Goal: Check status

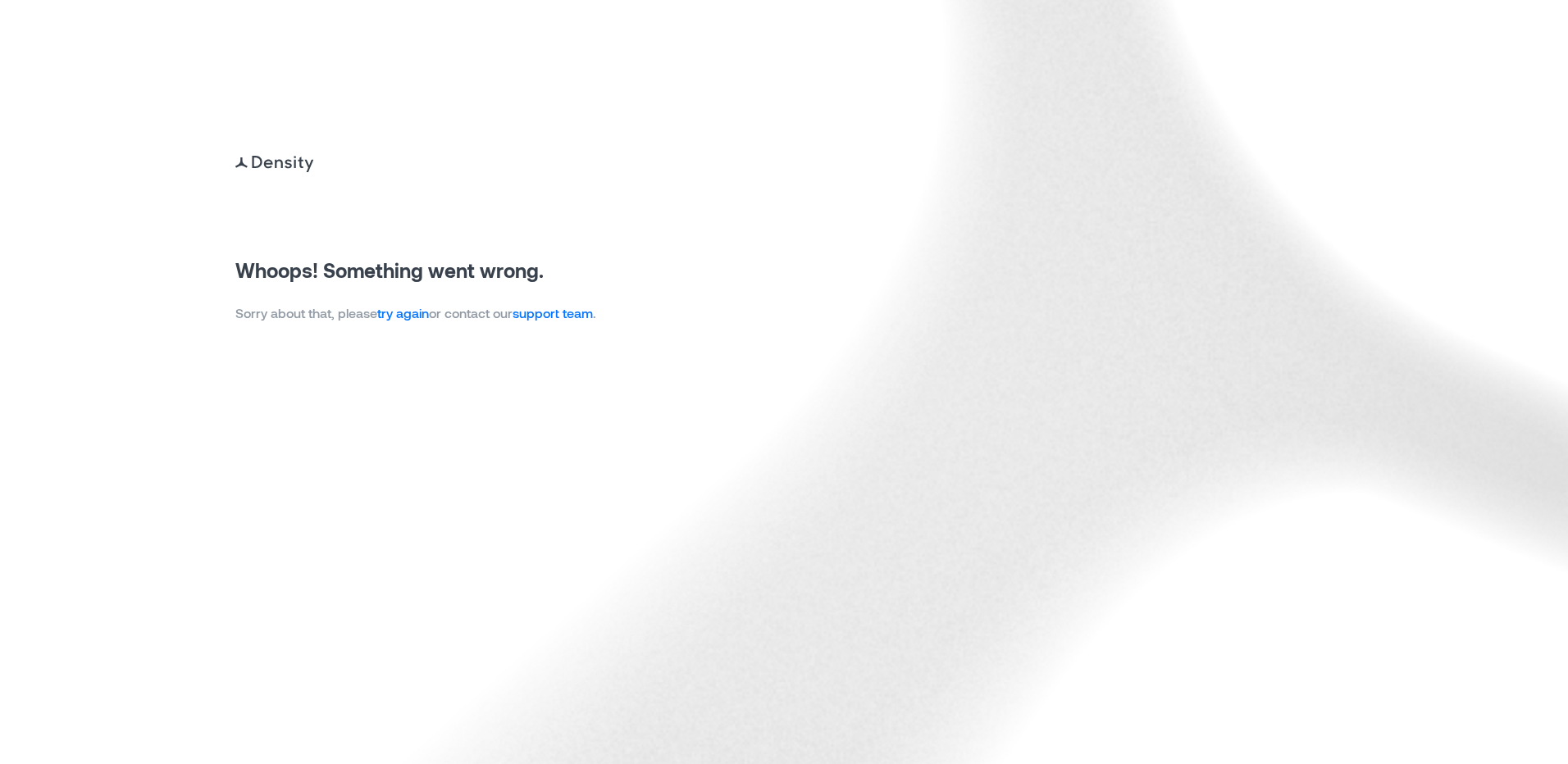
click at [415, 311] on link "try again" at bounding box center [402, 313] width 51 height 15
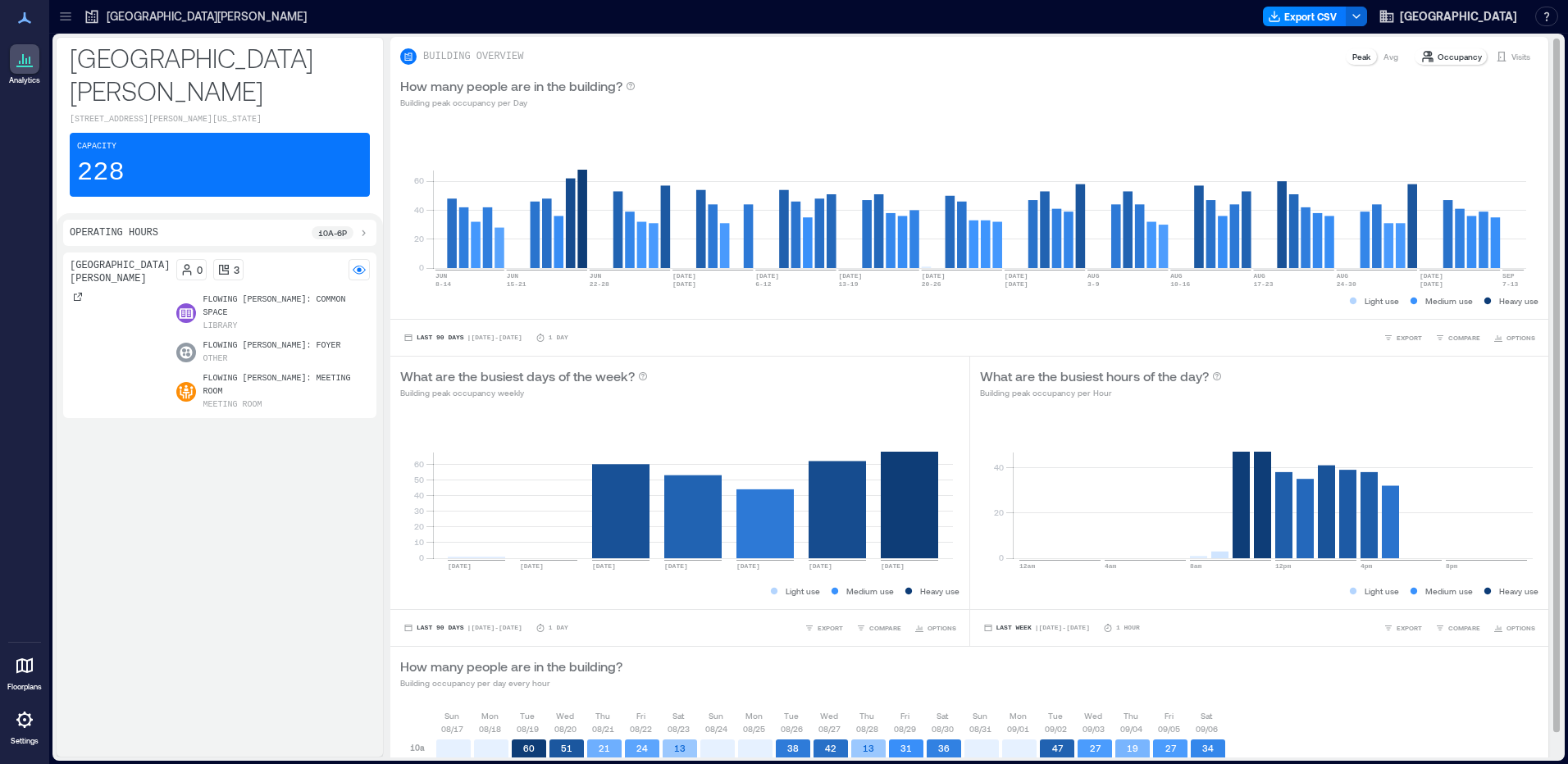
click at [1512, 58] on p "Visits" at bounding box center [1521, 56] width 19 height 13
